Goal: Information Seeking & Learning: Find specific page/section

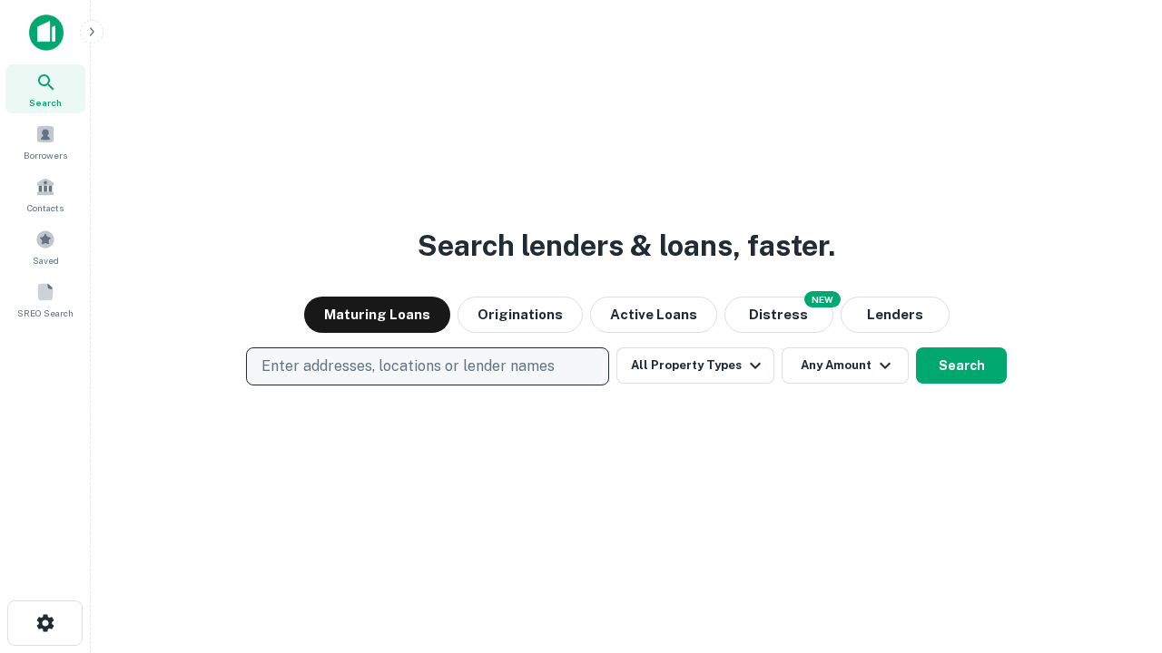
click at [427, 367] on p "Enter addresses, locations or lender names" at bounding box center [407, 367] width 293 height 22
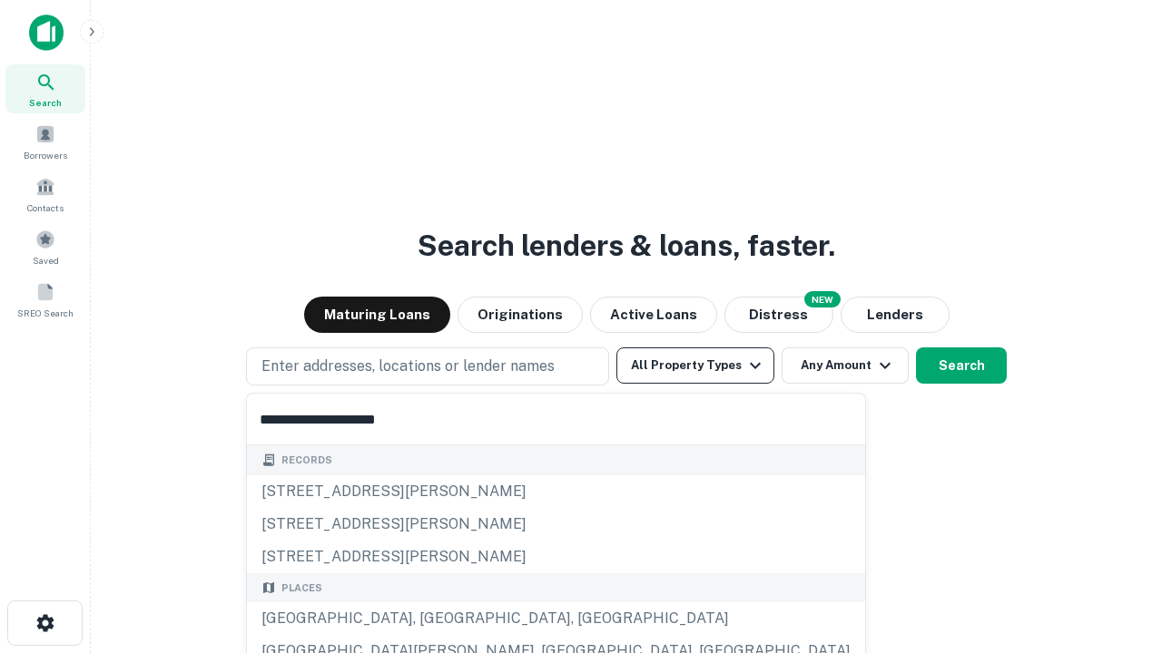
click at [695, 366] on button "All Property Types" at bounding box center [695, 366] width 158 height 36
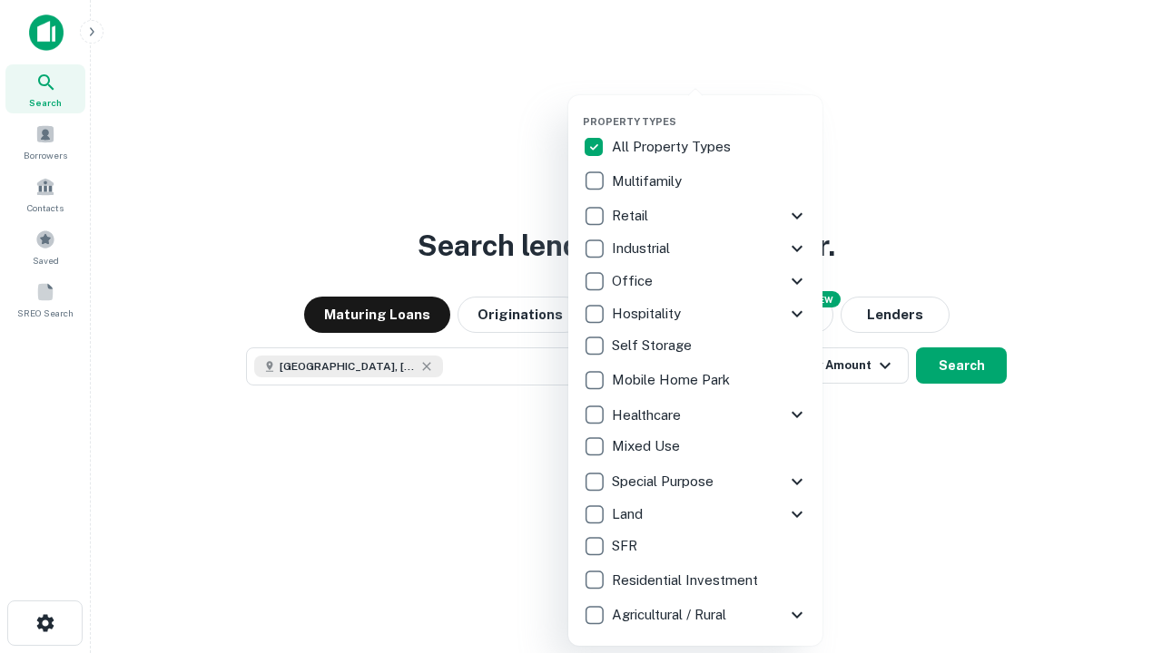
click at [710, 110] on button "button" at bounding box center [710, 110] width 254 height 1
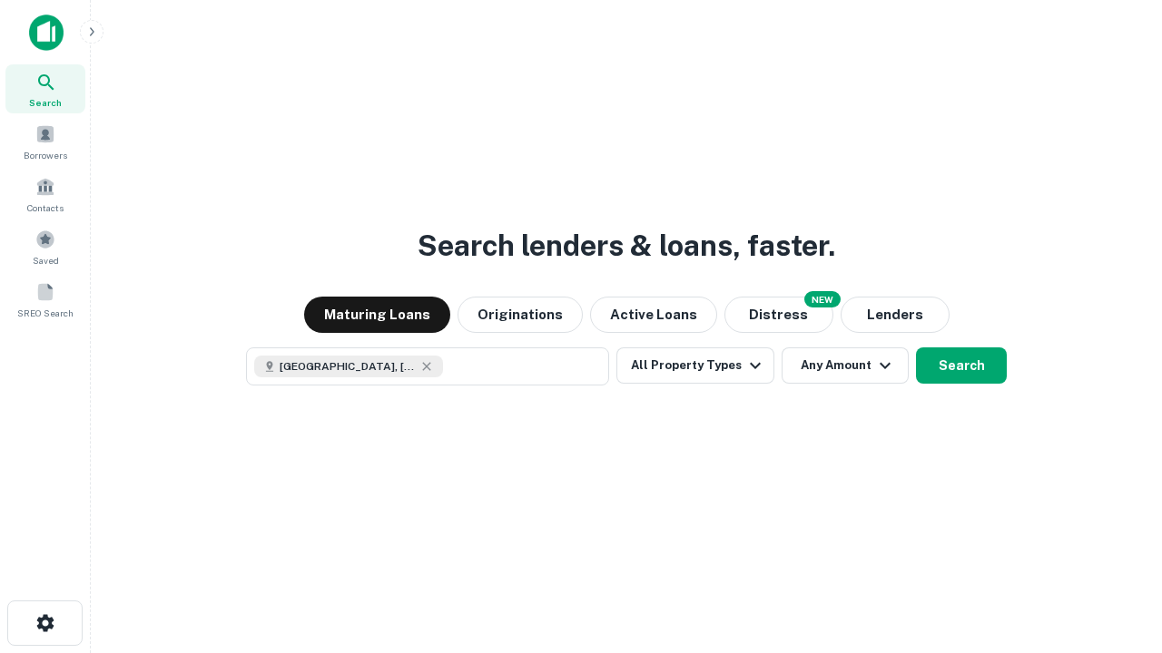
scroll to position [29, 0]
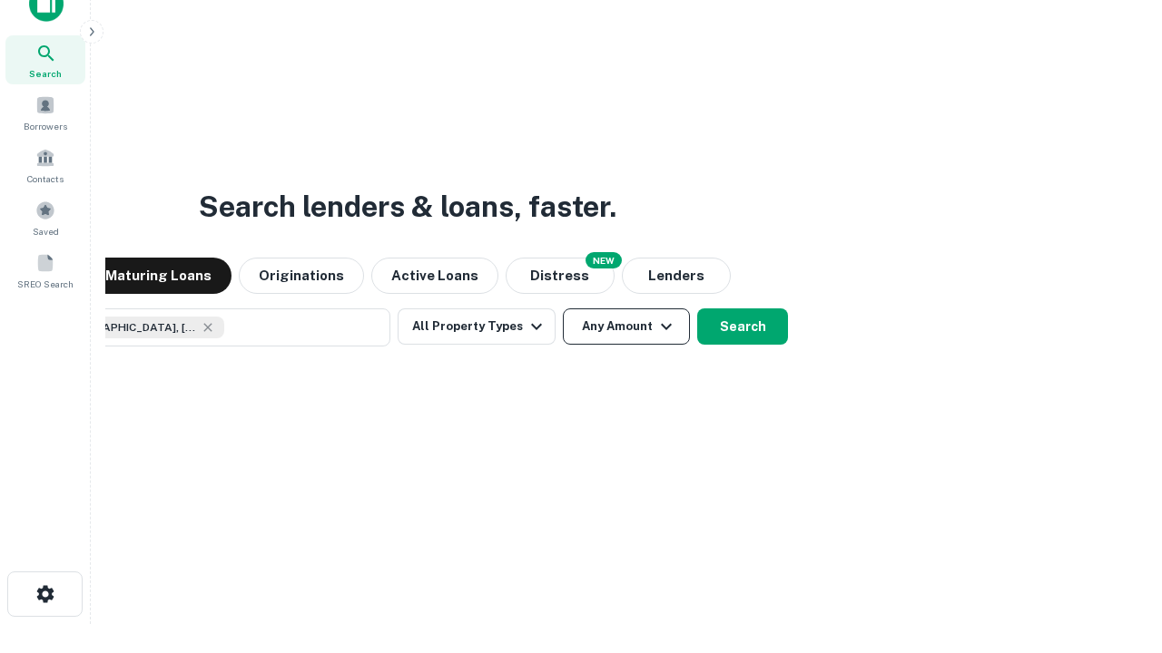
click at [563, 309] on button "Any Amount" at bounding box center [626, 327] width 127 height 36
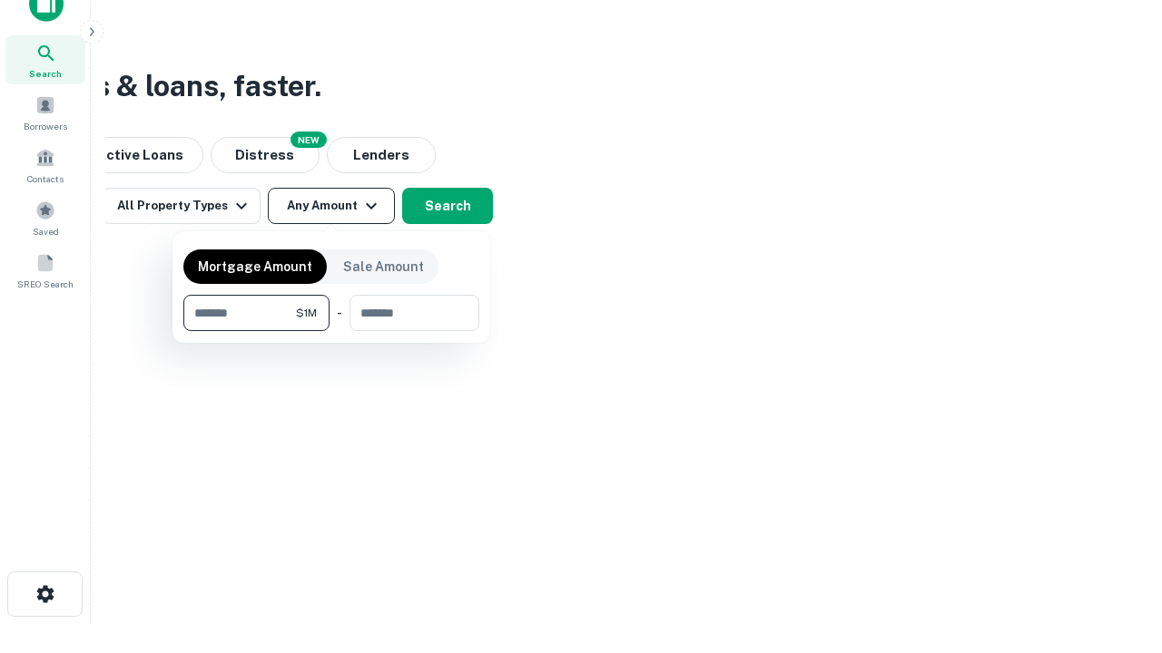
type input "*******"
click at [331, 331] on button "button" at bounding box center [331, 331] width 296 height 1
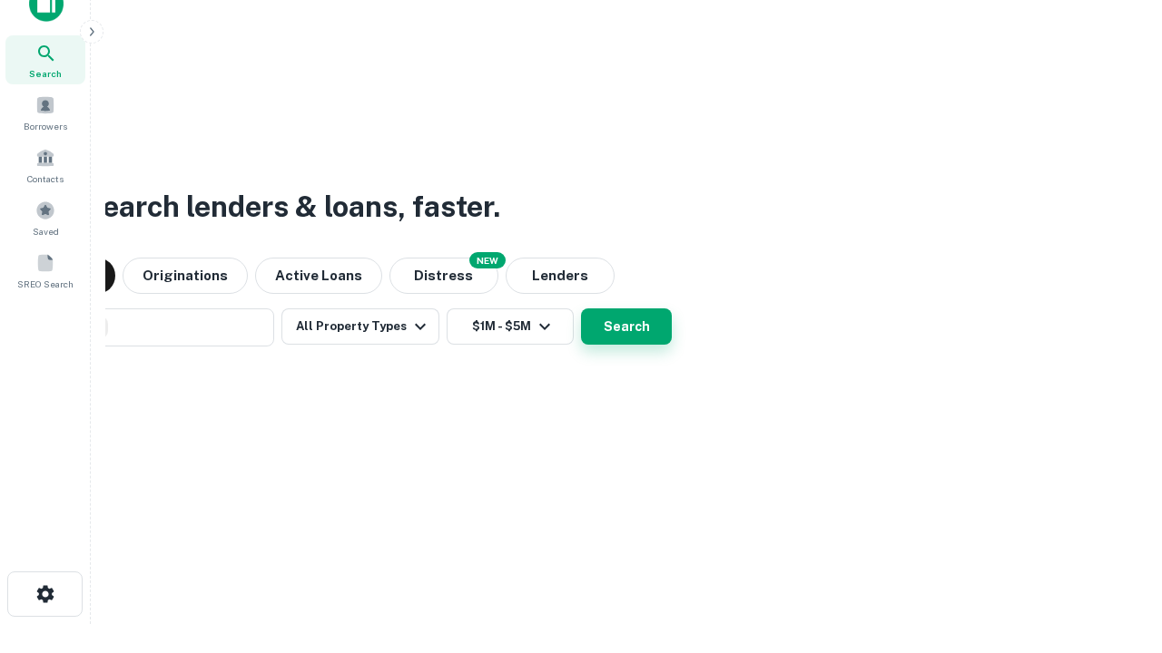
click at [581, 309] on button "Search" at bounding box center [626, 327] width 91 height 36
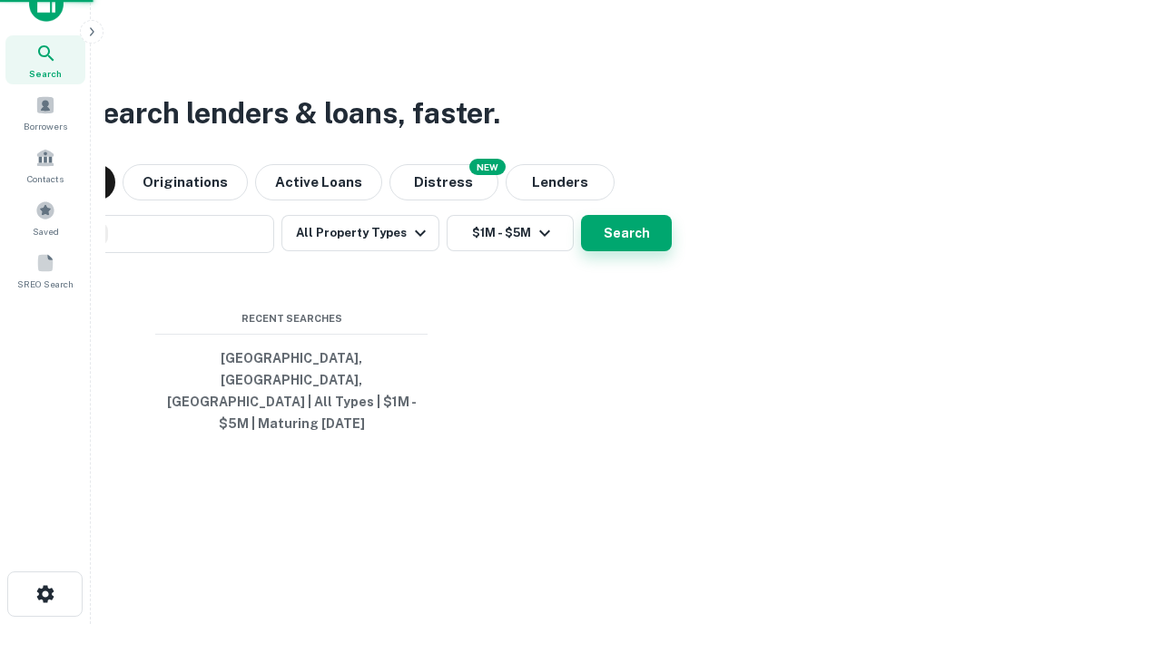
scroll to position [59, 514]
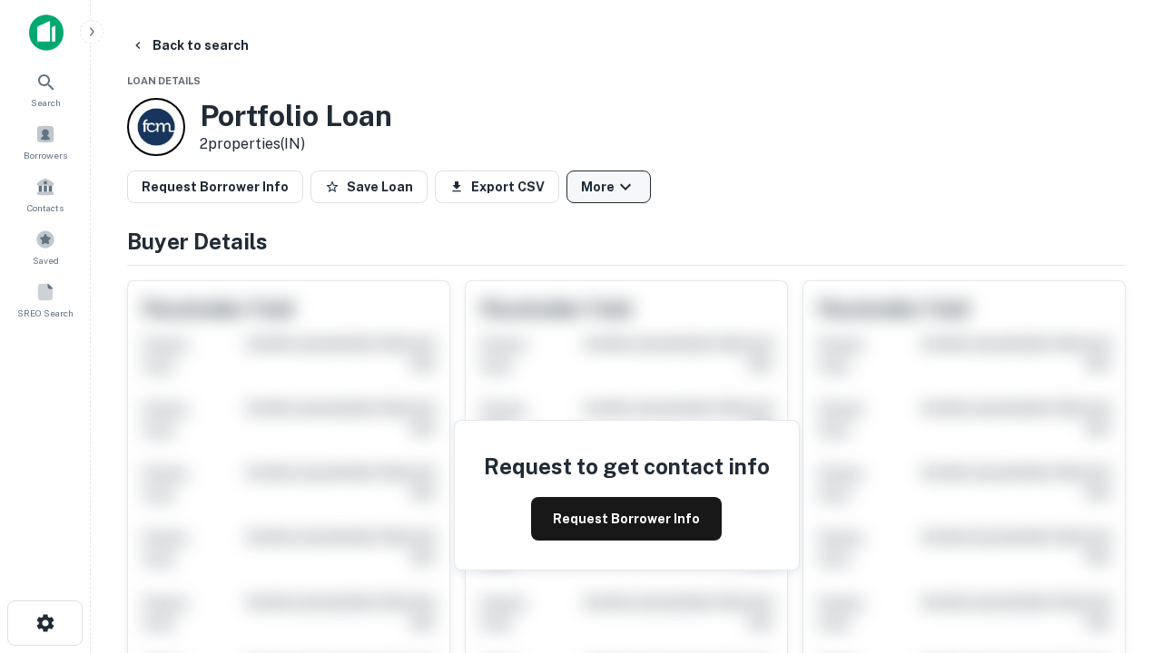
click at [608, 187] on button "More" at bounding box center [608, 187] width 84 height 33
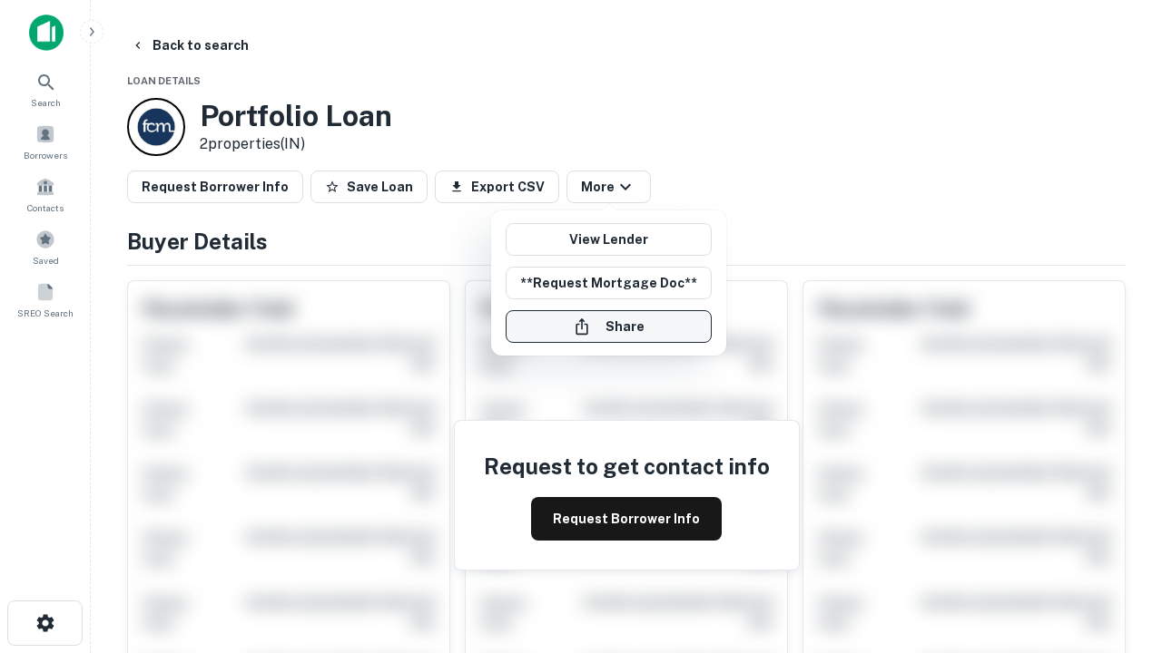
click at [608, 327] on button "Share" at bounding box center [609, 326] width 206 height 33
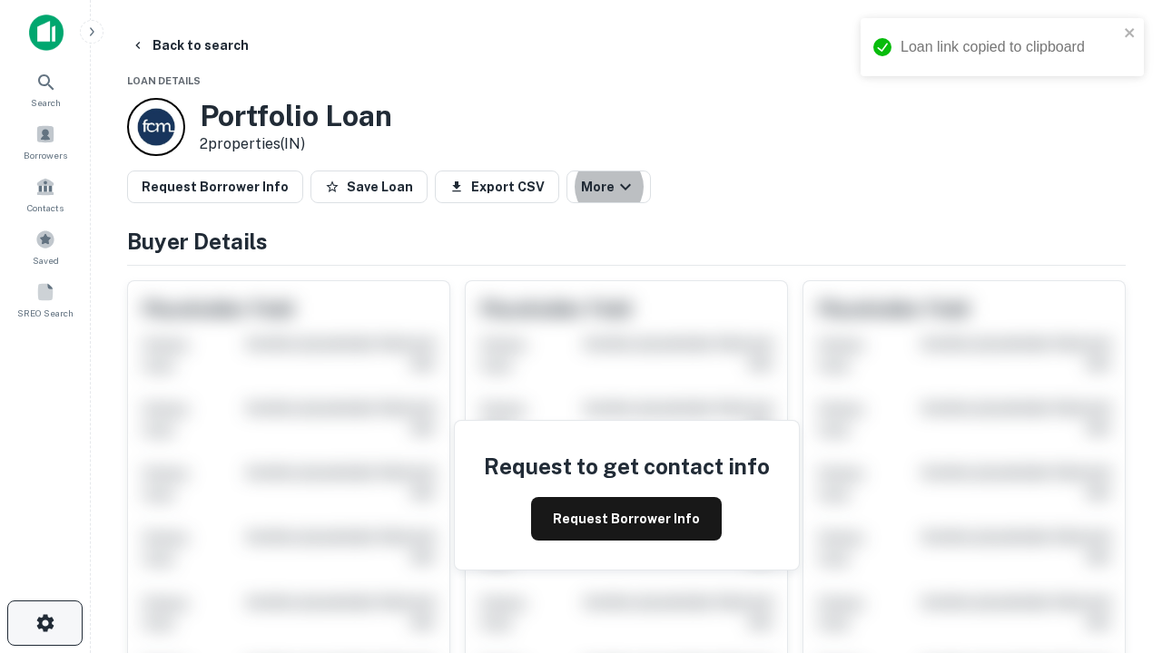
click at [44, 624] on icon "button" at bounding box center [45, 624] width 22 height 22
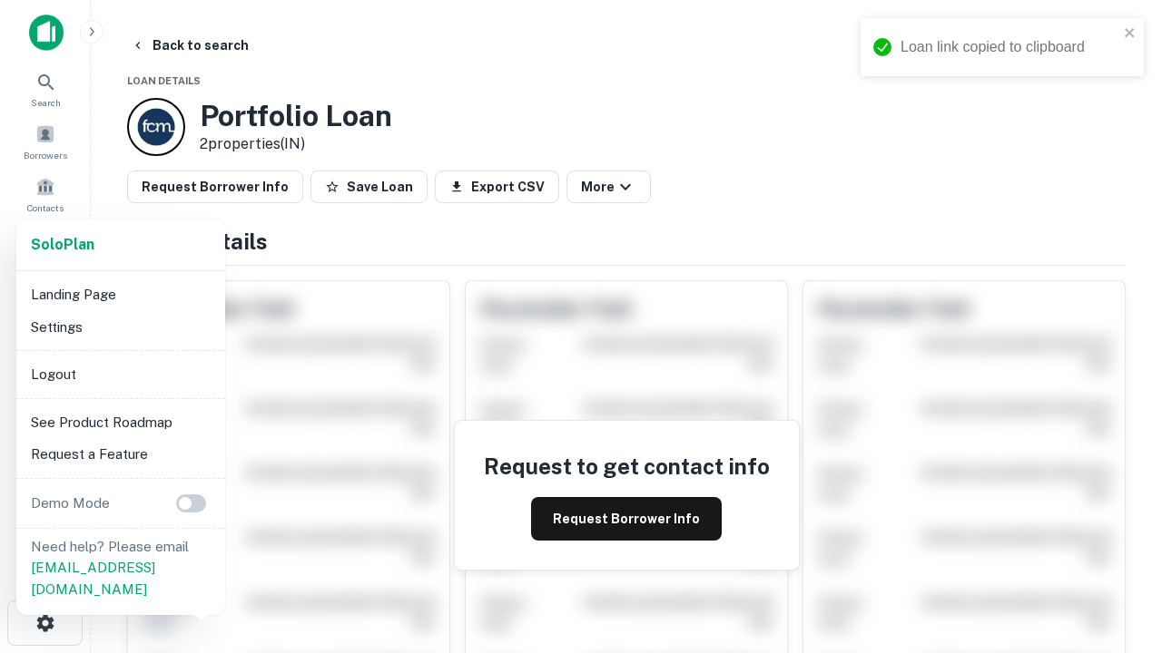
click at [120, 374] on li "Logout" at bounding box center [121, 374] width 194 height 33
